Goal: Information Seeking & Learning: Learn about a topic

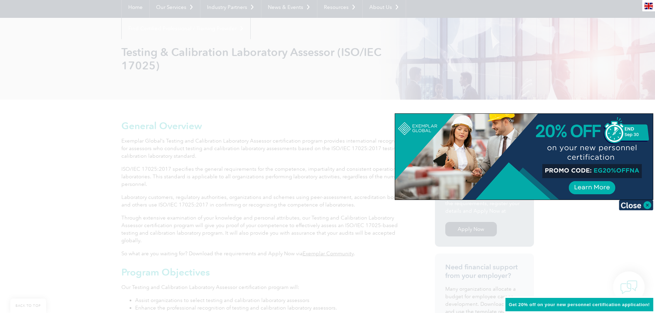
scroll to position [69, 0]
click at [296, 135] on div at bounding box center [327, 156] width 655 height 313
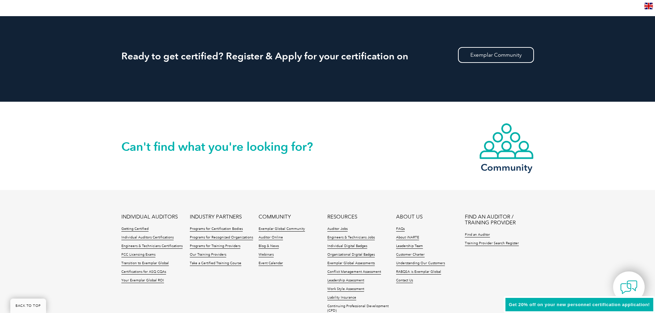
scroll to position [826, 0]
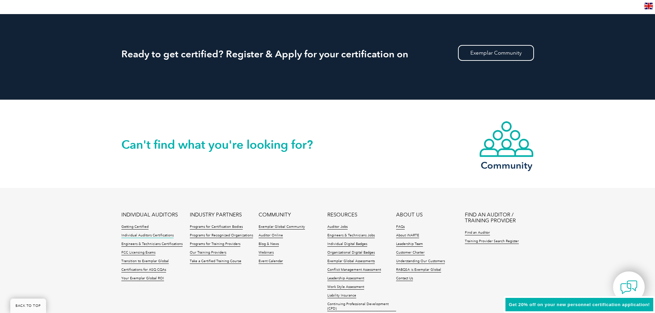
click at [159, 234] on link "Individual Auditors Certifications" at bounding box center [147, 236] width 52 height 5
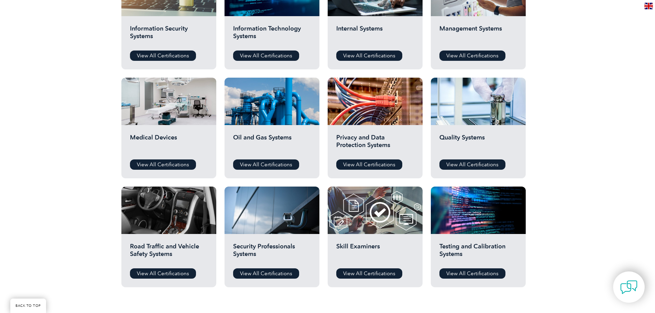
scroll to position [516, 0]
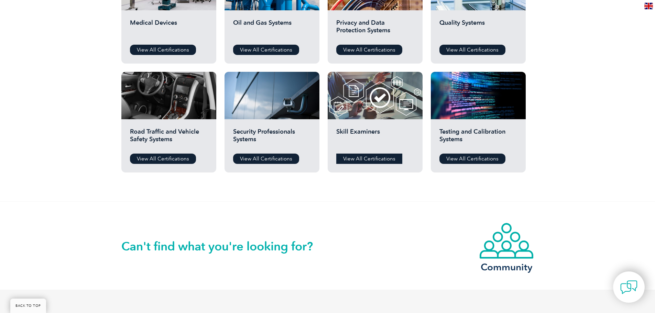
drag, startPoint x: 381, startPoint y: 160, endPoint x: 377, endPoint y: 159, distance: 4.4
click at [377, 159] on link "View All Certifications" at bounding box center [369, 159] width 66 height 10
click at [458, 154] on link "View All Certifications" at bounding box center [473, 159] width 66 height 10
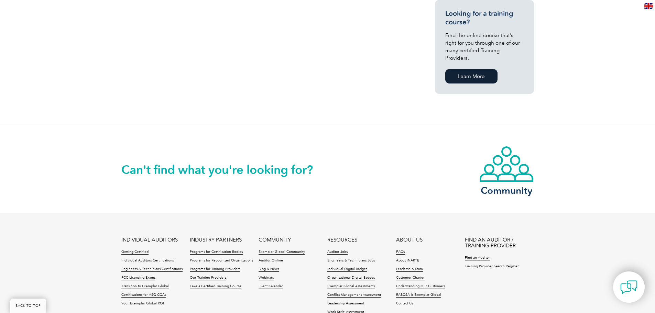
scroll to position [482, 0]
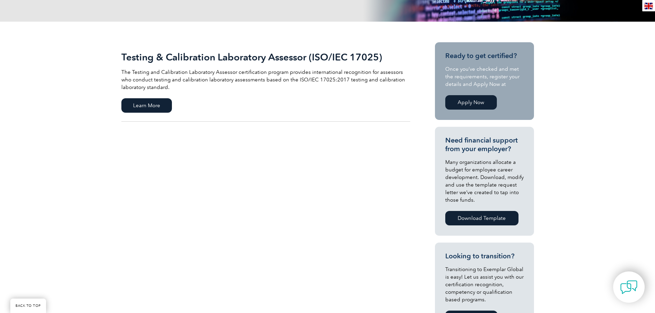
scroll to position [138, 0]
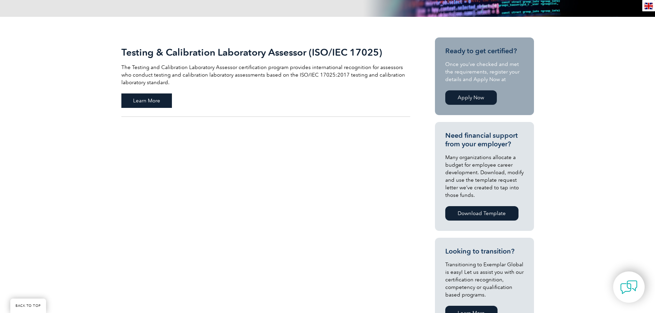
click at [157, 100] on span "Learn More" at bounding box center [146, 101] width 51 height 14
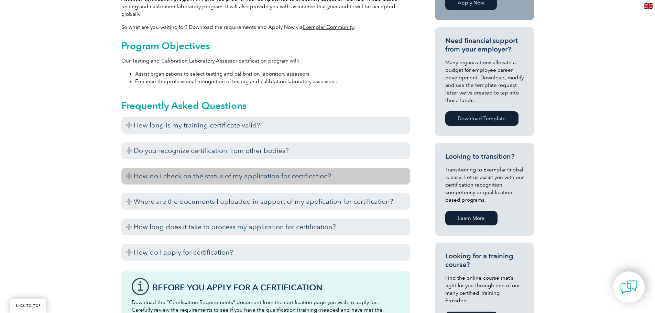
scroll to position [295, 0]
